Goal: Information Seeking & Learning: Learn about a topic

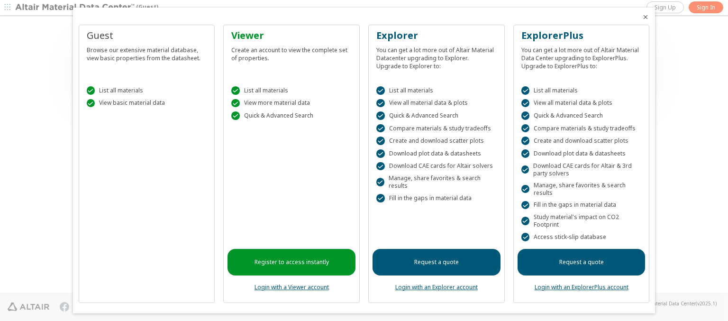
click at [642, 17] on icon "Close" at bounding box center [646, 17] width 8 height 8
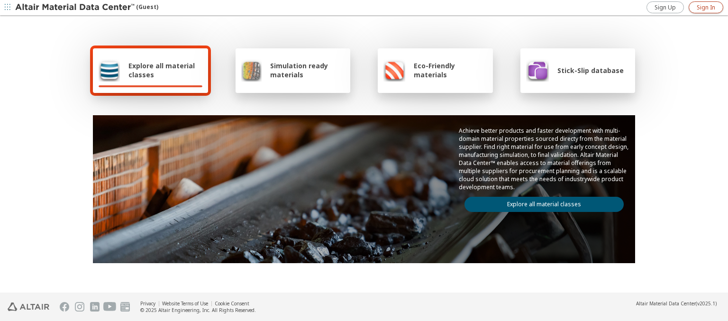
click at [706, 7] on span "Sign In" at bounding box center [706, 8] width 18 height 8
click at [75, 8] on img at bounding box center [75, 7] width 121 height 9
click at [162, 70] on span "Explore all material classes" at bounding box center [165, 70] width 74 height 18
click at [540, 202] on link "Explore all material classes" at bounding box center [544, 204] width 159 height 15
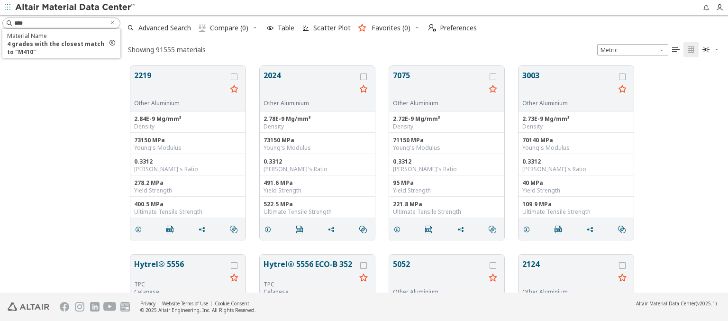
scroll to position [227, 597]
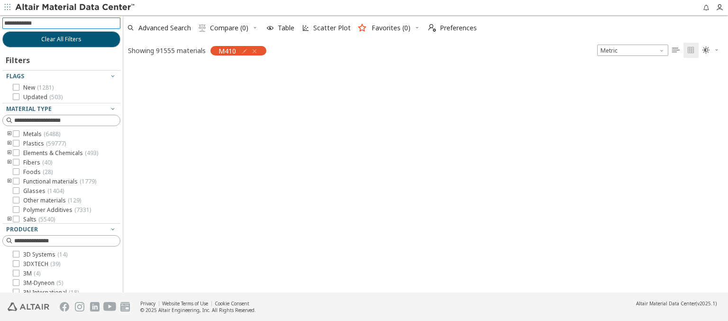
scroll to position [225, 597]
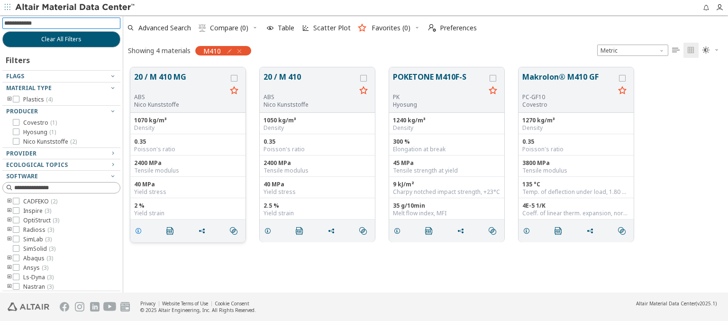
click at [140, 230] on icon "grid" at bounding box center [139, 231] width 8 height 8
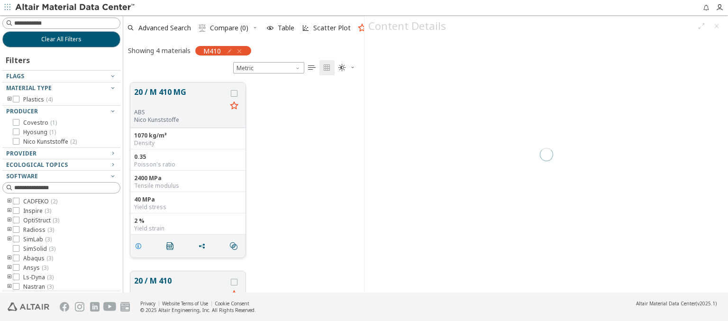
scroll to position [210, 233]
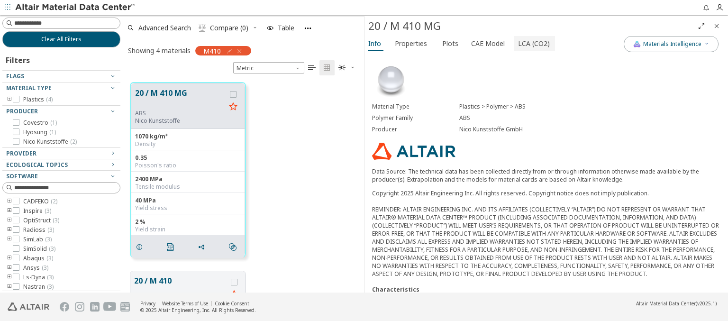
click at [529, 43] on span "LCA (CO2)" at bounding box center [534, 43] width 32 height 15
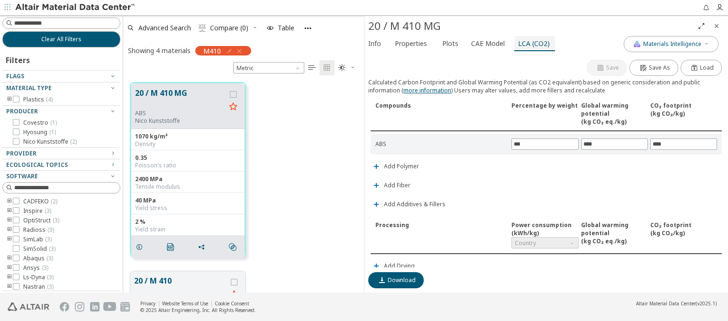
scroll to position [203, 0]
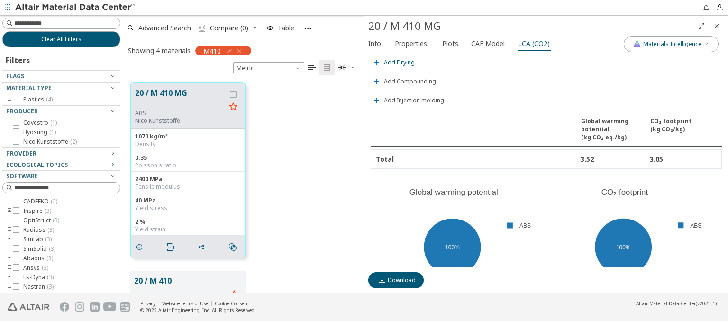
click at [399, 60] on span "Add Drying" at bounding box center [399, 63] width 31 height 6
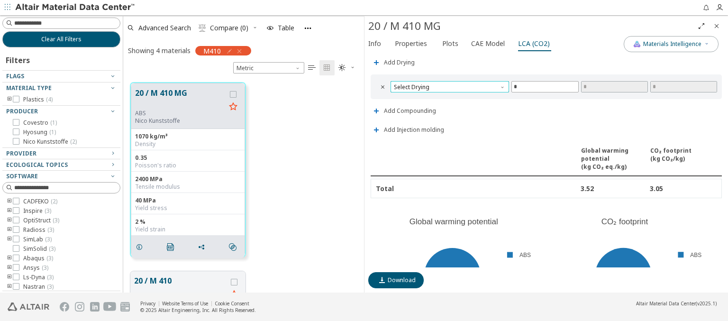
click at [448, 84] on span "Select Drying" at bounding box center [450, 86] width 119 height 11
click at [448, 95] on span "Dry air dryer" at bounding box center [448, 95] width 108 height 7
click at [448, 84] on span "Dry air dryer" at bounding box center [450, 86] width 119 height 11
click at [448, 107] on span "Hot air dryer" at bounding box center [448, 107] width 108 height 7
click at [448, 84] on span "Hot air dryer" at bounding box center [450, 86] width 119 height 11
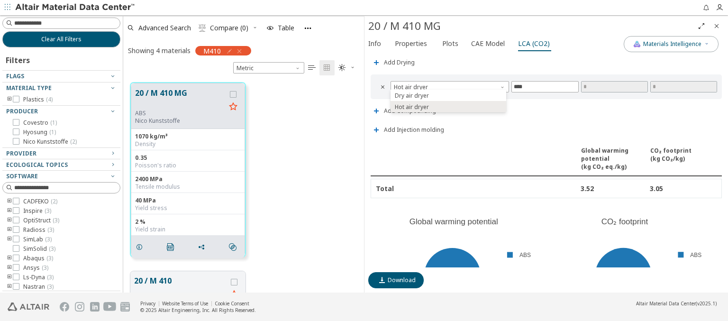
click at [717, 26] on icon "Close" at bounding box center [717, 26] width 8 height 8
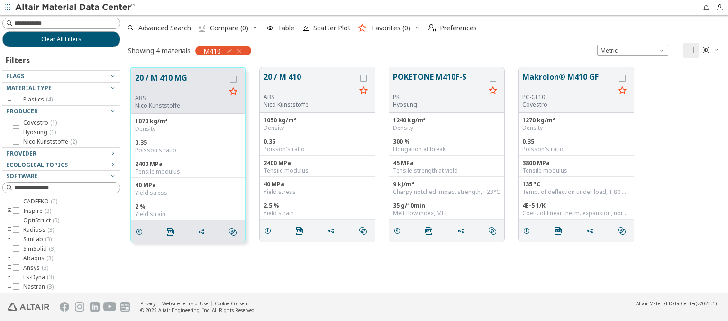
scroll to position [225, 597]
click at [58, 39] on span "Clear All Filters" at bounding box center [61, 40] width 40 height 8
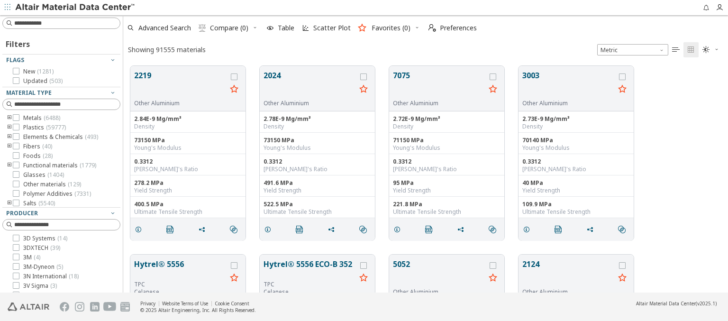
scroll to position [227, 597]
click at [75, 8] on img at bounding box center [75, 7] width 121 height 9
